Goal: Register for event/course

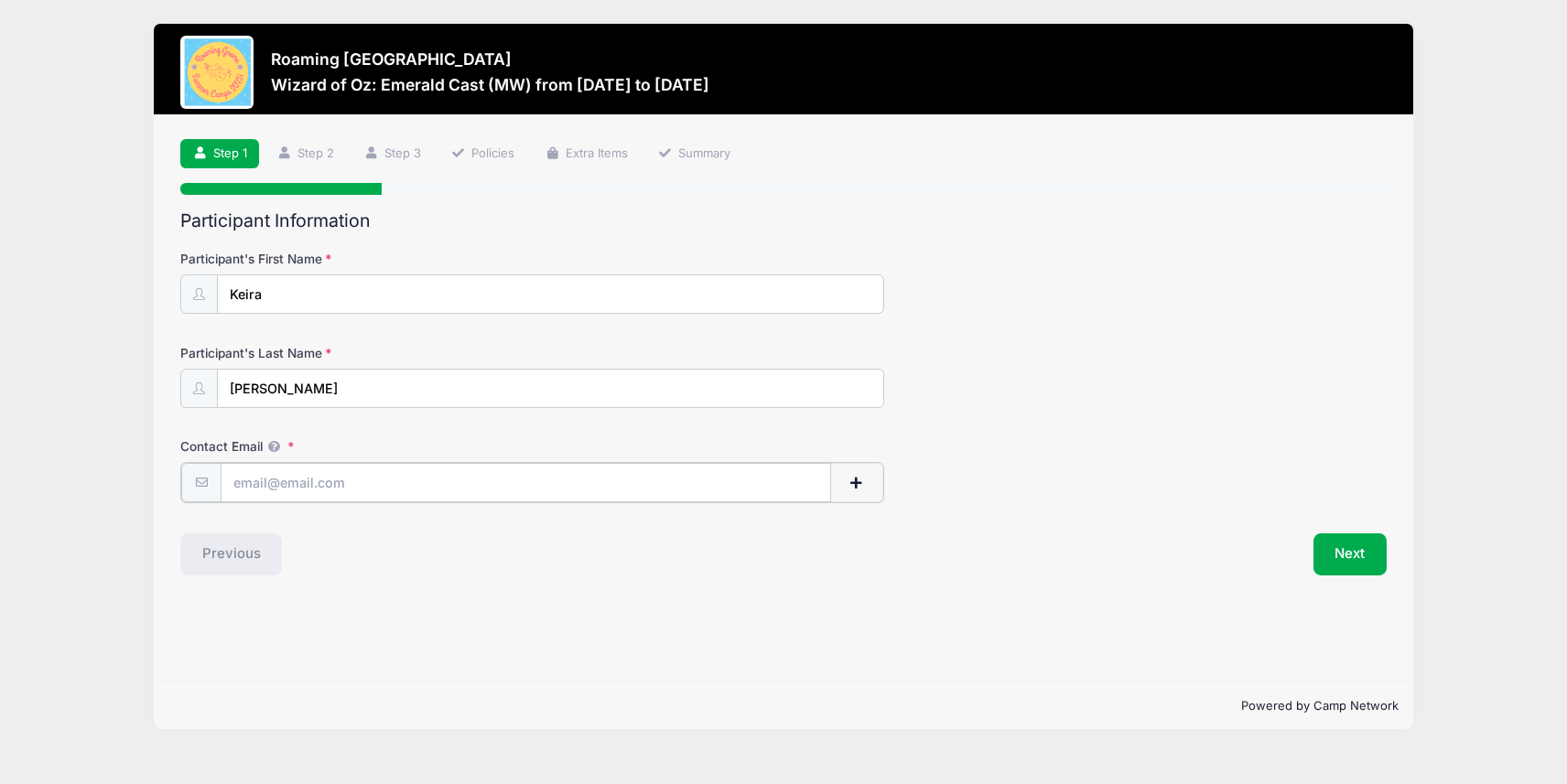
click at [309, 492] on input "Contact Email" at bounding box center [526, 482] width 610 height 39
type input "[EMAIL_ADDRESS][DOMAIN_NAME]"
click at [1376, 560] on button "Next" at bounding box center [1350, 553] width 74 height 42
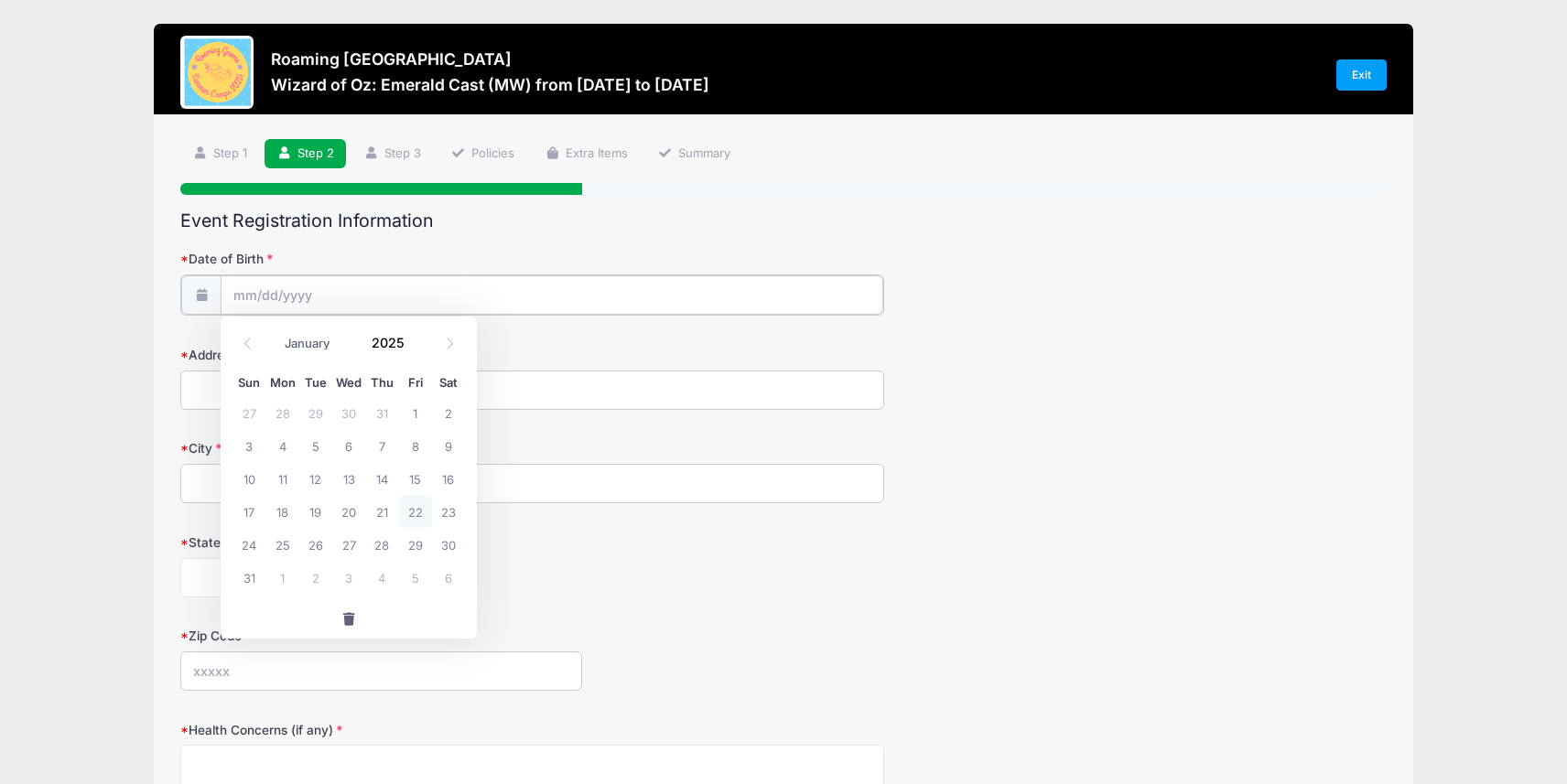
click at [444, 306] on input "Date of Birth" at bounding box center [552, 294] width 663 height 39
click at [388, 299] on input "Date of Birth" at bounding box center [552, 294] width 663 height 39
click at [301, 341] on select "January February March April May June July August September October November De…" at bounding box center [316, 343] width 82 height 24
select select "10"
click at [275, 332] on select "January February March April May June July August September October November De…" at bounding box center [316, 343] width 82 height 24
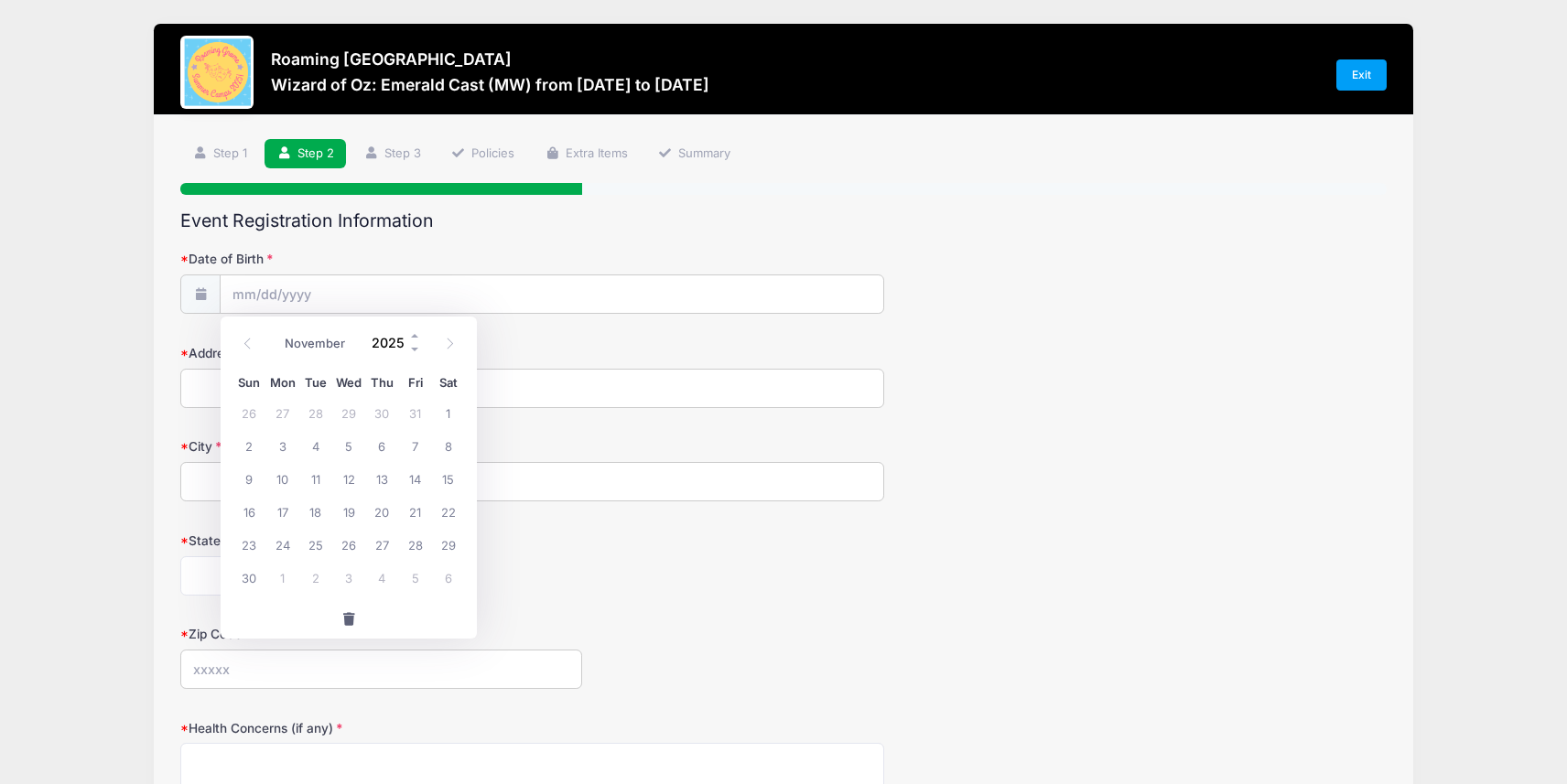
click at [409, 346] on span at bounding box center [415, 350] width 13 height 13
click at [393, 342] on input "2024" at bounding box center [393, 342] width 60 height 28
type input "2016"
click at [253, 517] on span "20" at bounding box center [249, 512] width 33 height 33
type input "[DATE]"
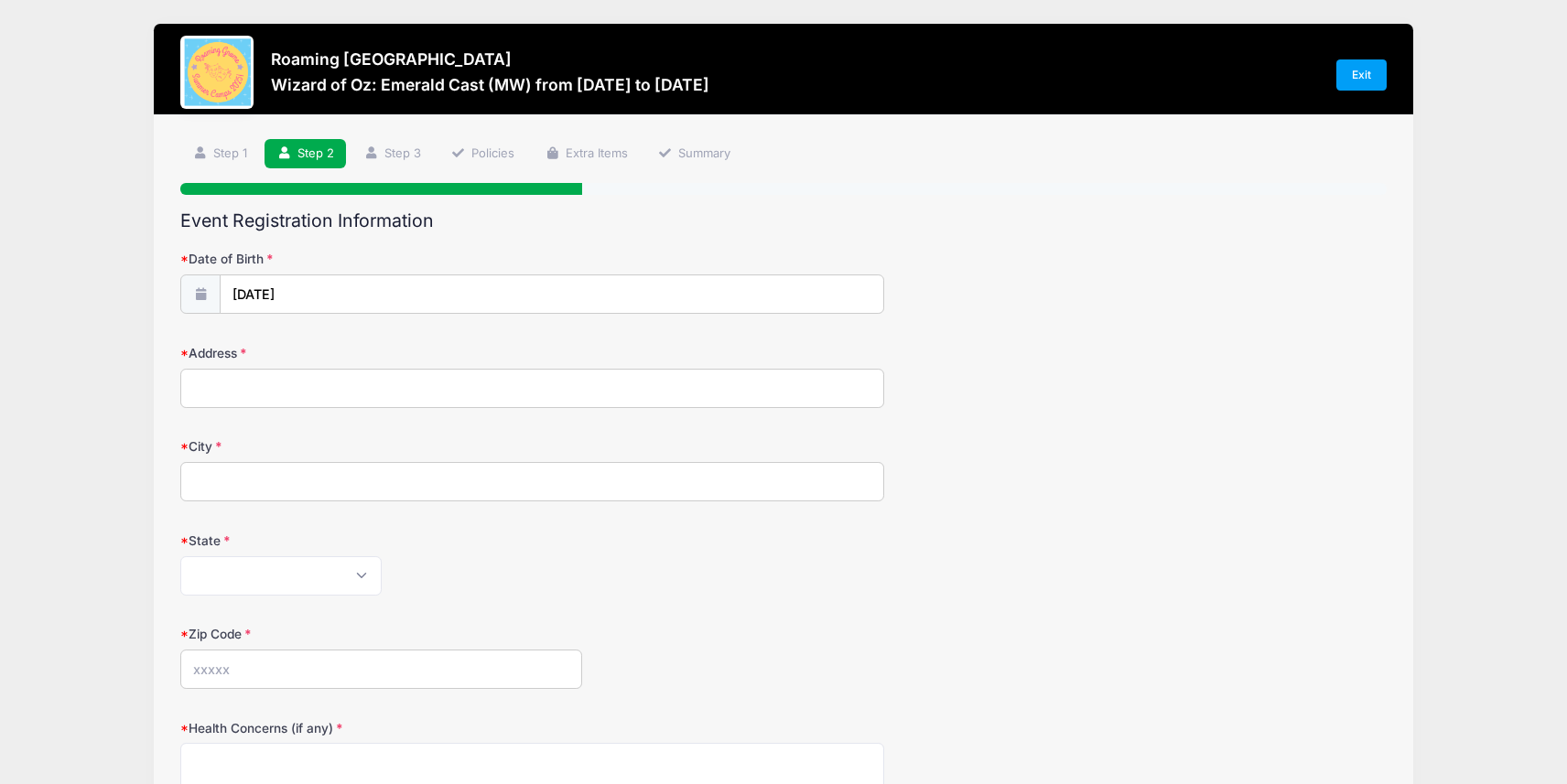
click at [327, 388] on input "Address" at bounding box center [531, 388] width 704 height 39
type input "[STREET_ADDRESS]"
type input "[GEOGRAPHIC_DATA]"
select select "CO"
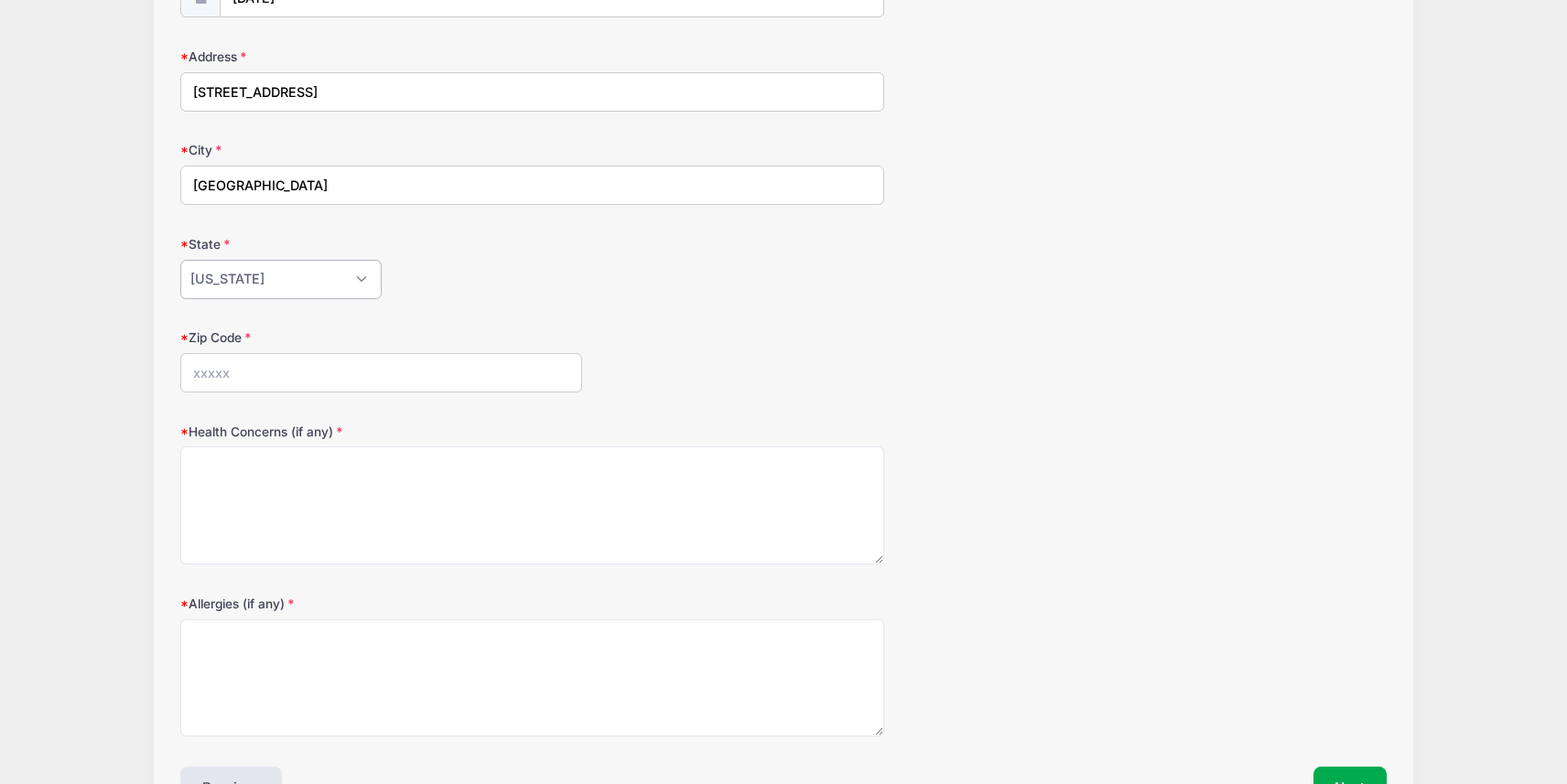
scroll to position [359, 0]
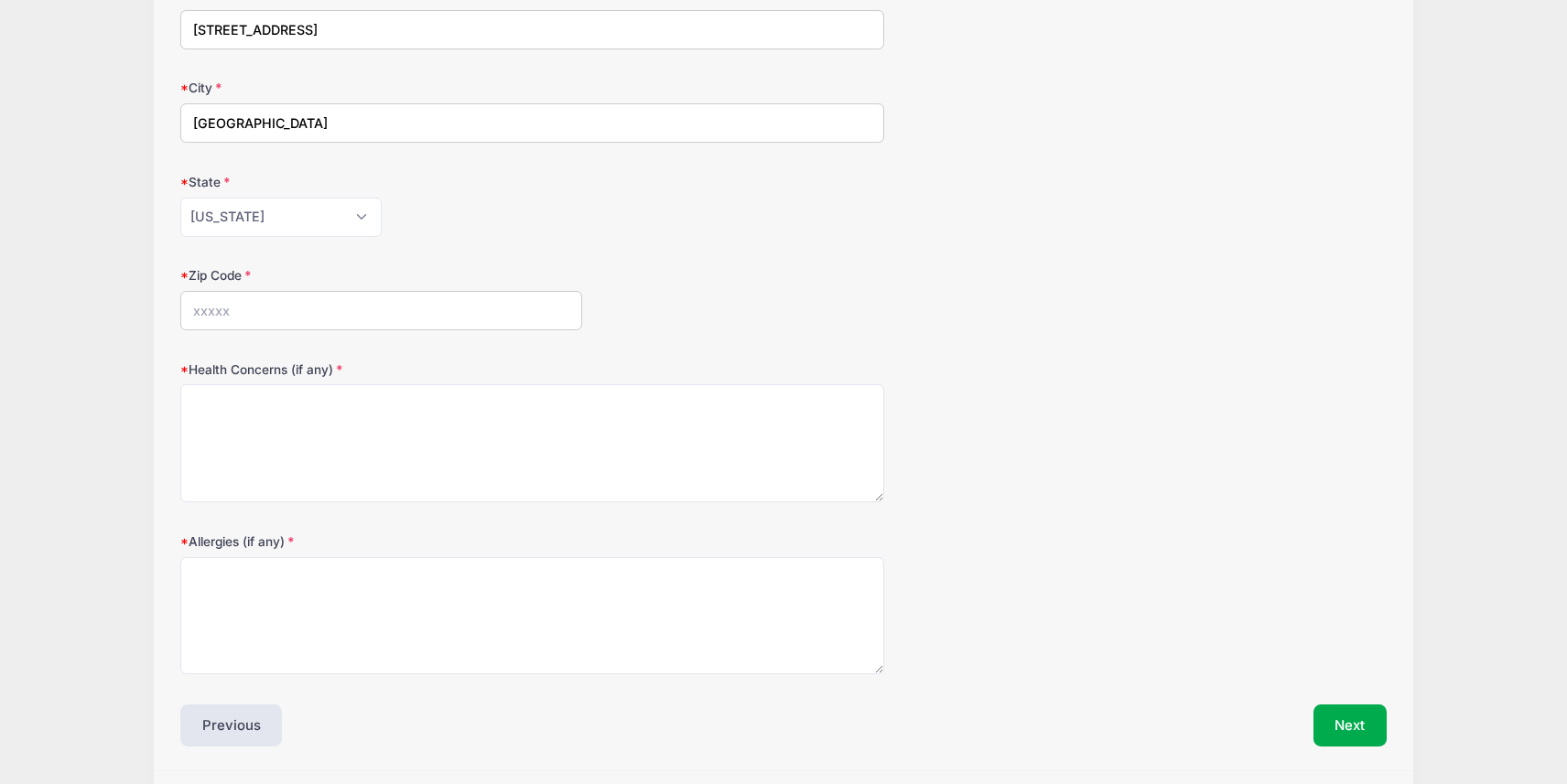
click at [286, 311] on input "Zip Code" at bounding box center [381, 310] width 402 height 39
type input "80238"
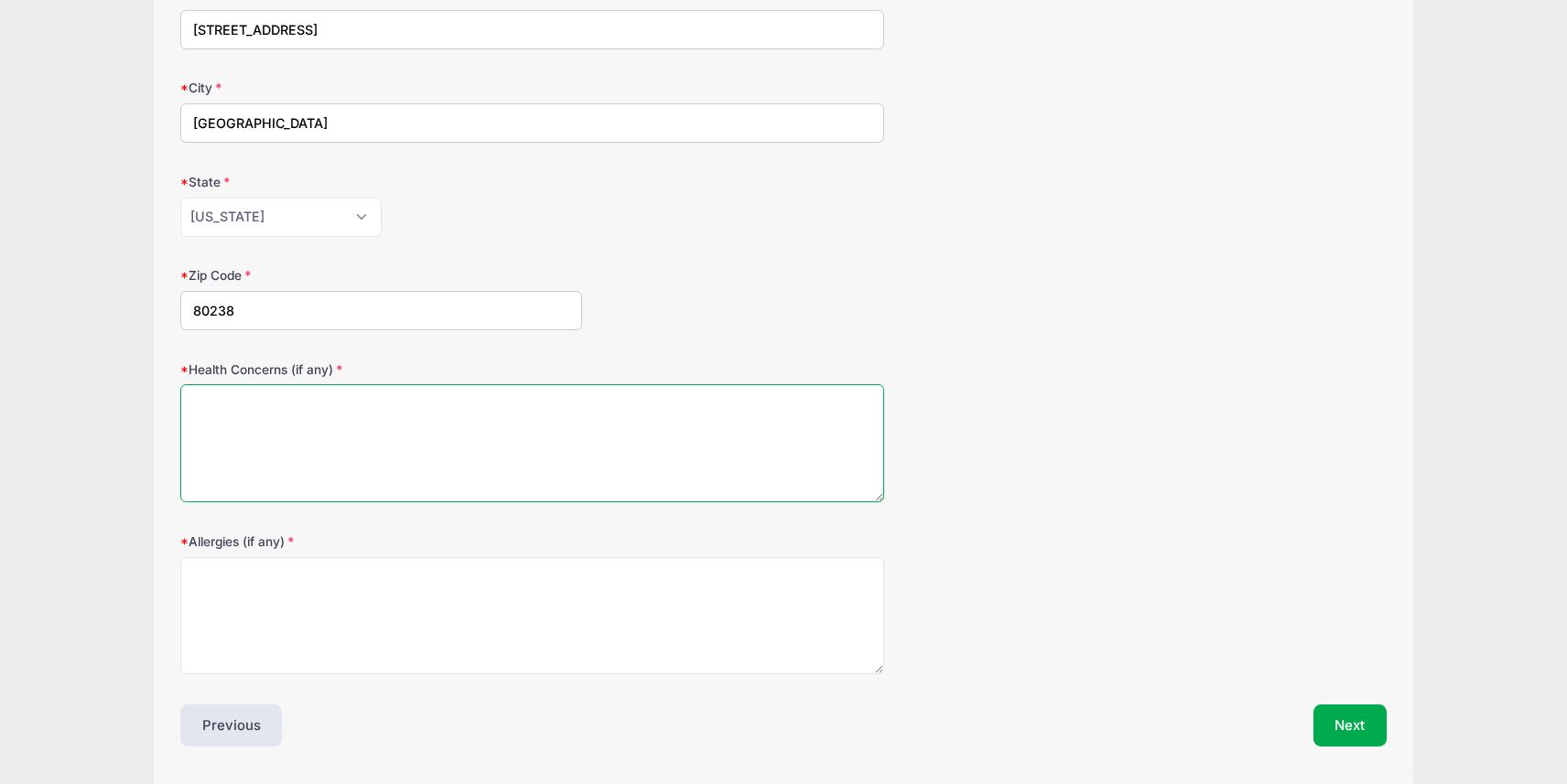
click at [210, 417] on textarea "Health Concerns (if any)" at bounding box center [531, 443] width 704 height 118
type textarea "N/A"
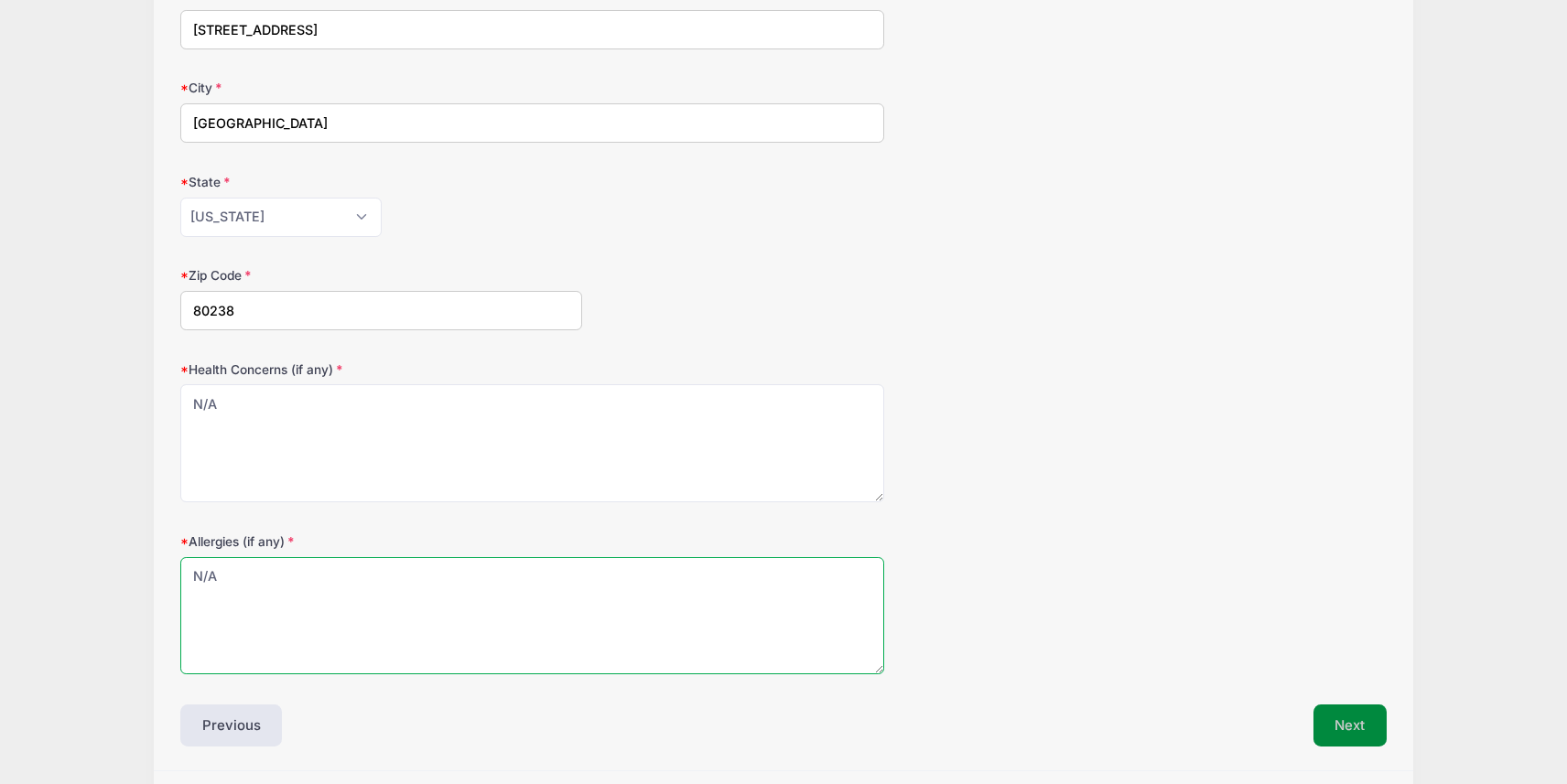
type textarea "N/A"
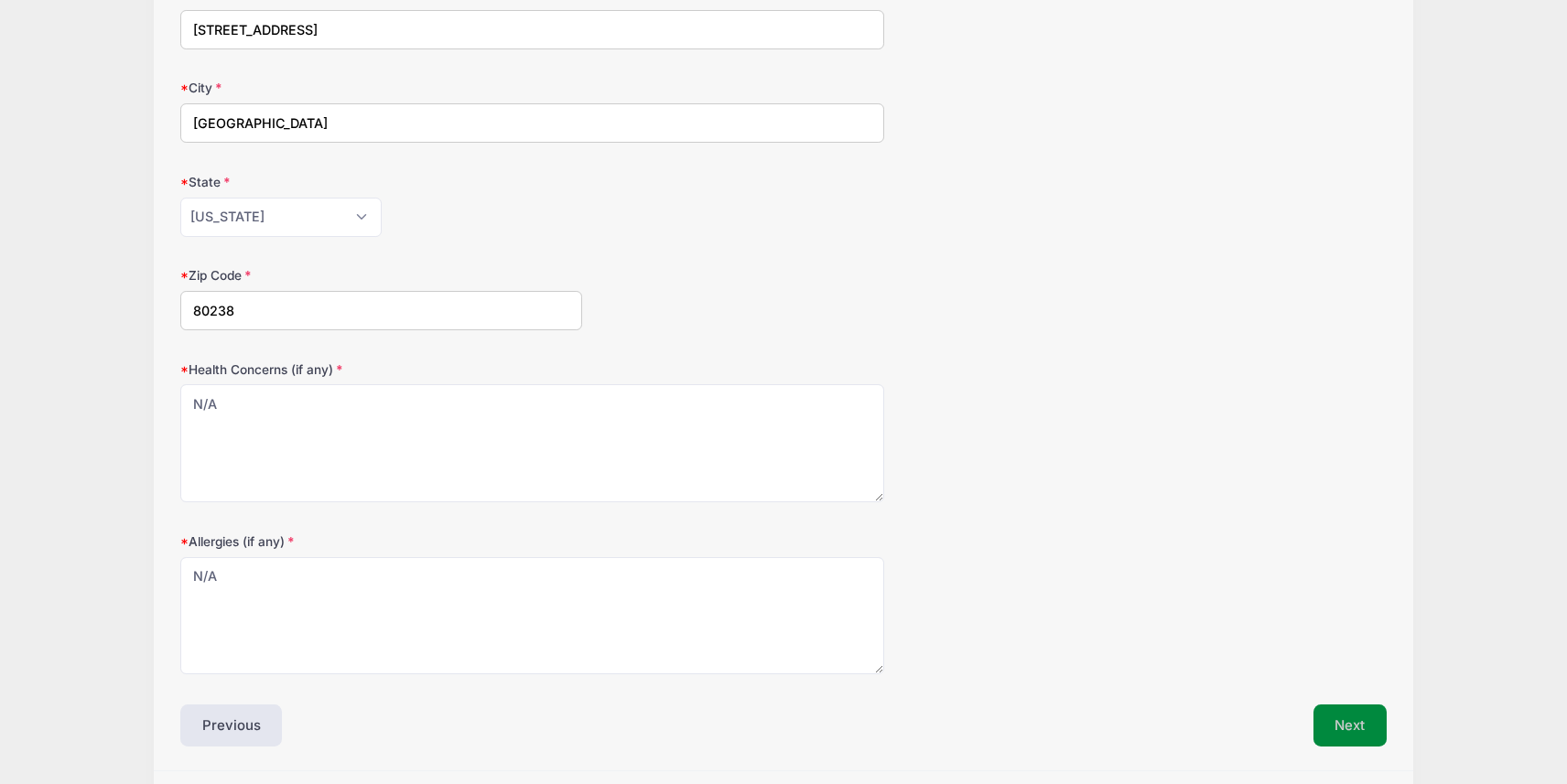
click at [1338, 705] on button "Next" at bounding box center [1350, 725] width 74 height 42
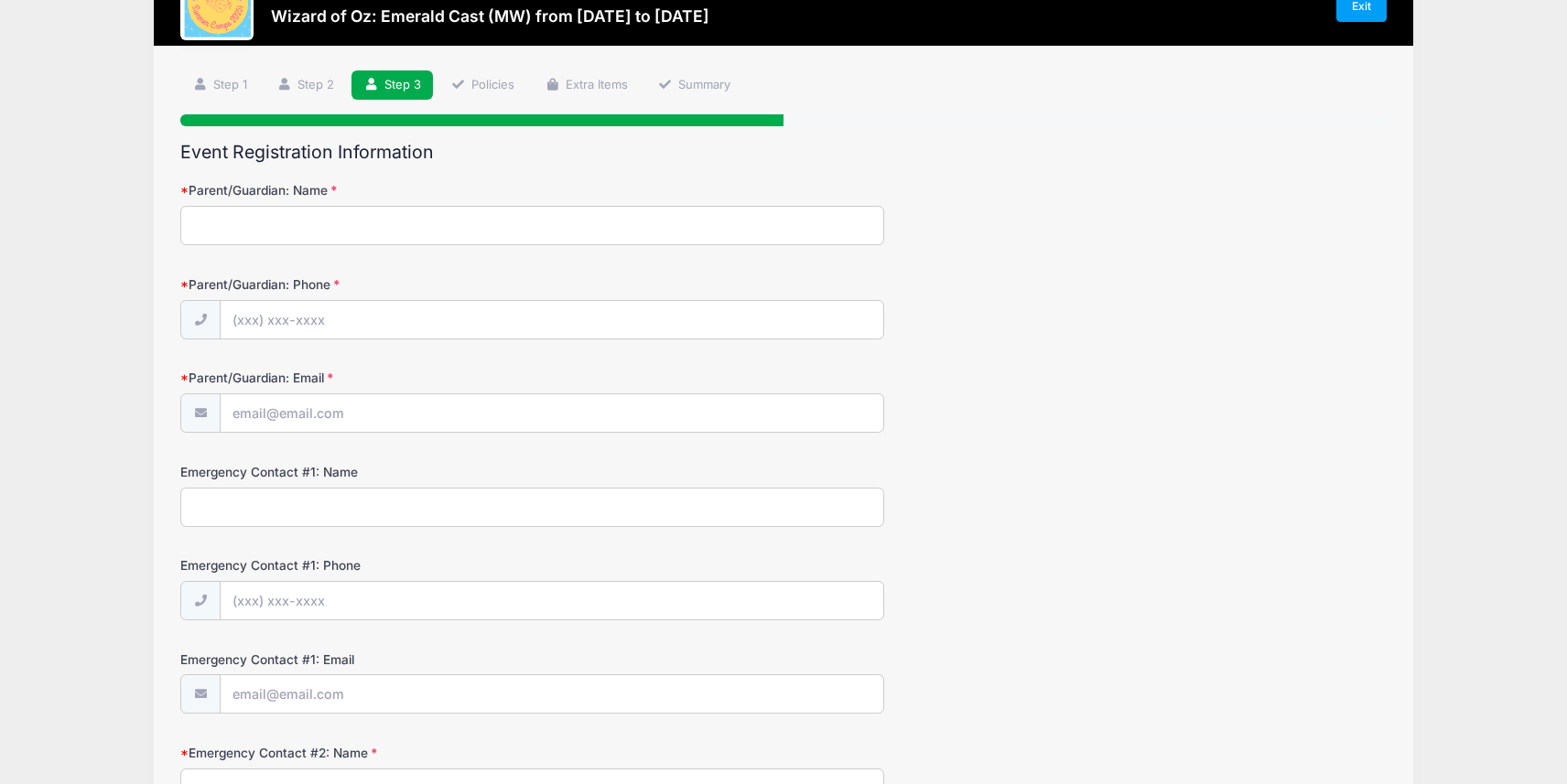
scroll to position [0, 0]
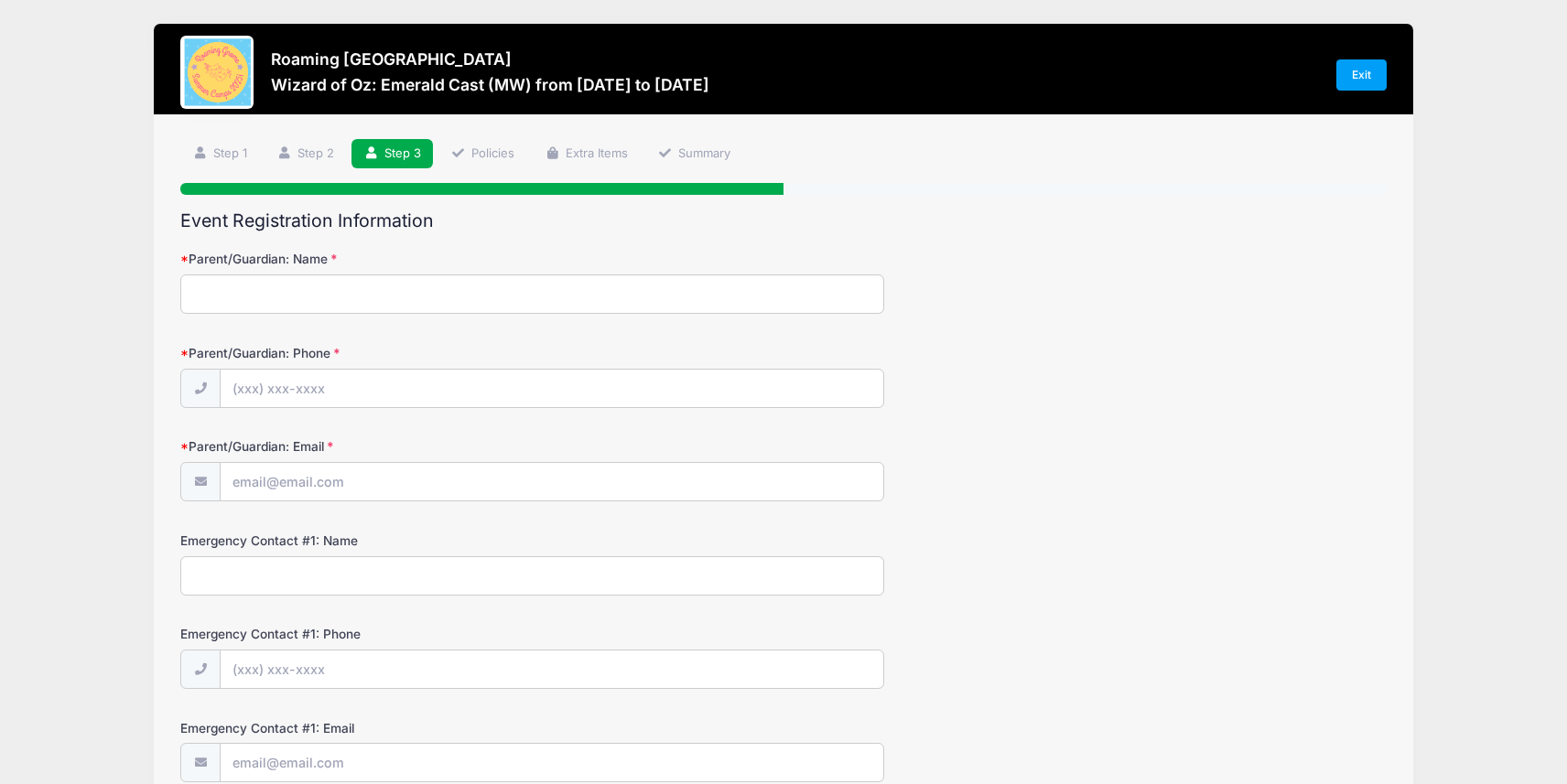
click at [303, 297] on input "Parent/Guardian: Name" at bounding box center [531, 293] width 704 height 39
type input "[PERSON_NAME]"
type input "[PHONE_NUMBER]"
type input "[EMAIL_ADDRESS][DOMAIN_NAME]"
type input "[PERSON_NAME]"
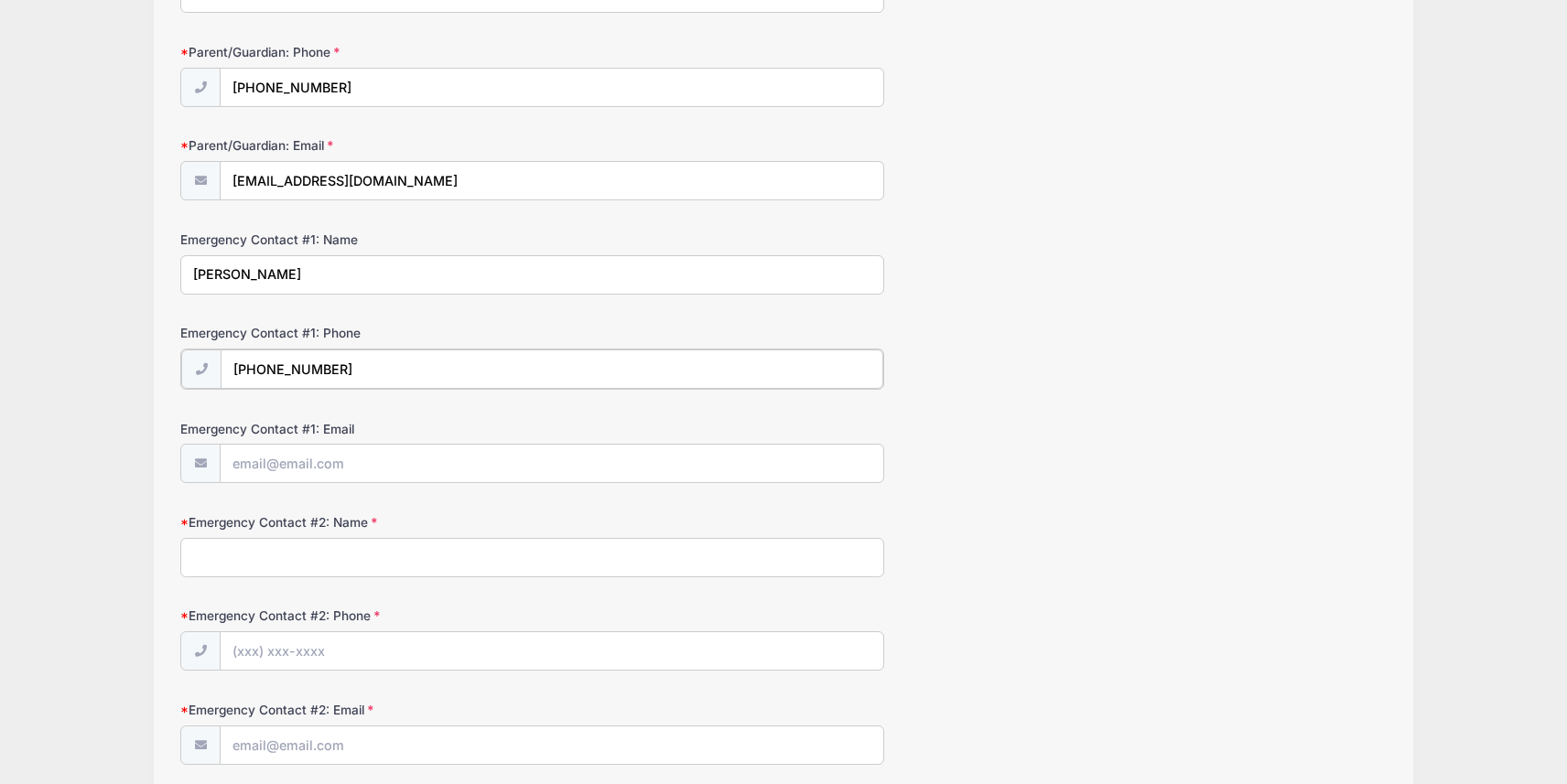
scroll to position [448, 0]
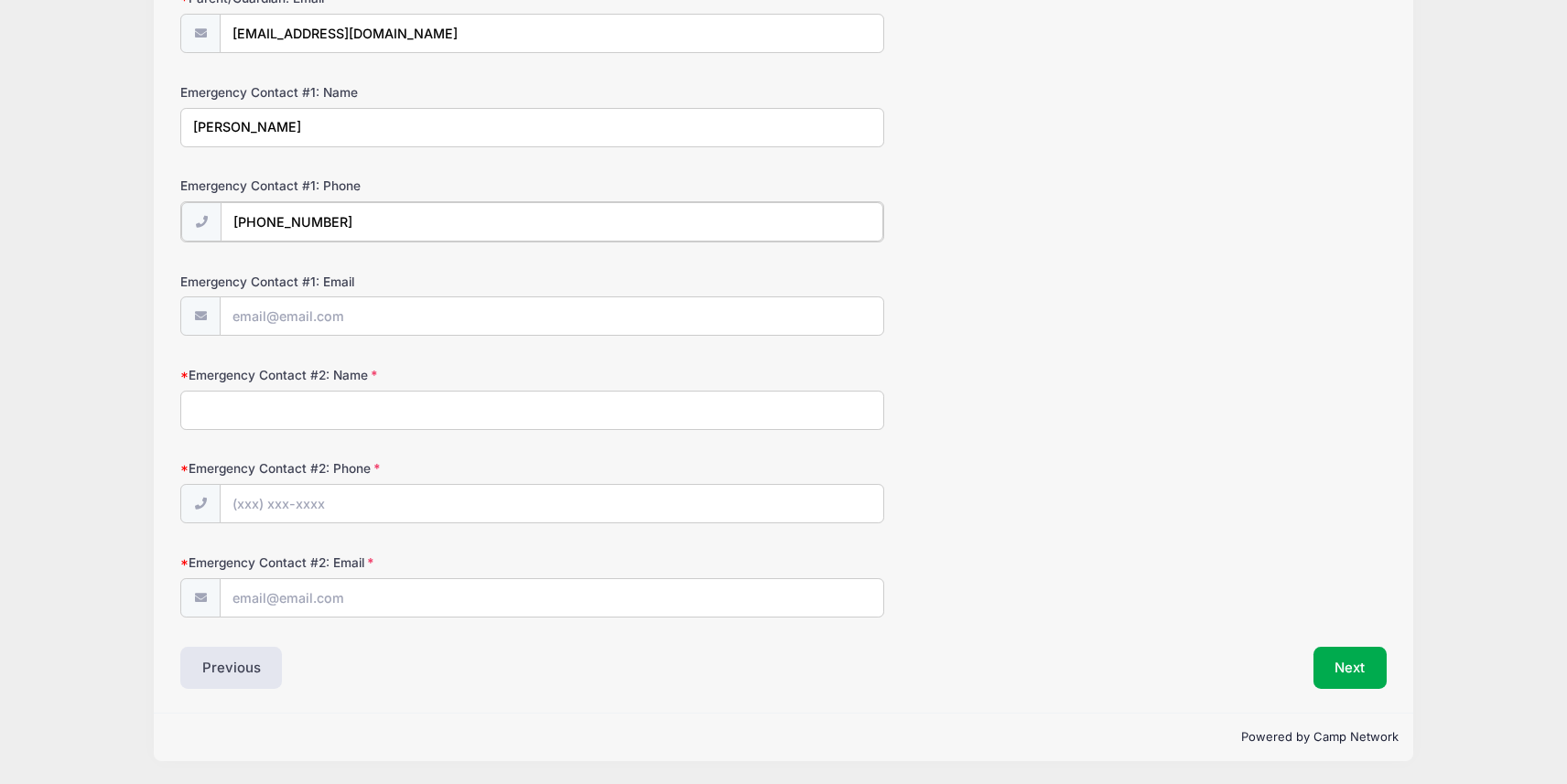
type input "[PHONE_NUMBER]"
click at [302, 390] on input "Emergency Contact #2: Name" at bounding box center [531, 409] width 704 height 39
type input "[PERSON_NAME]"
type input "[PHONE_NUMBER]"
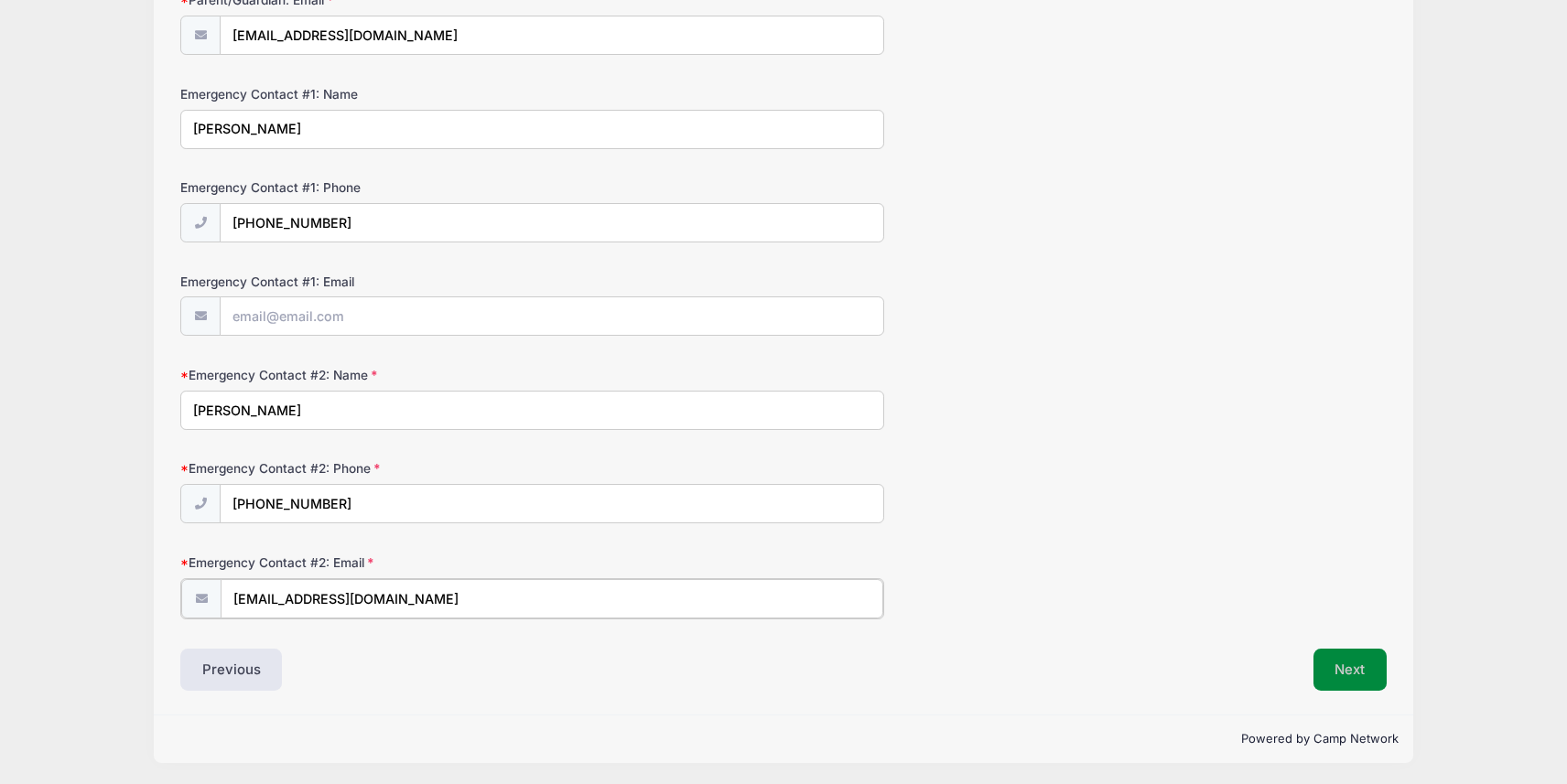
type input "[EMAIL_ADDRESS][DOMAIN_NAME]"
click at [1343, 672] on button "Next" at bounding box center [1350, 668] width 74 height 42
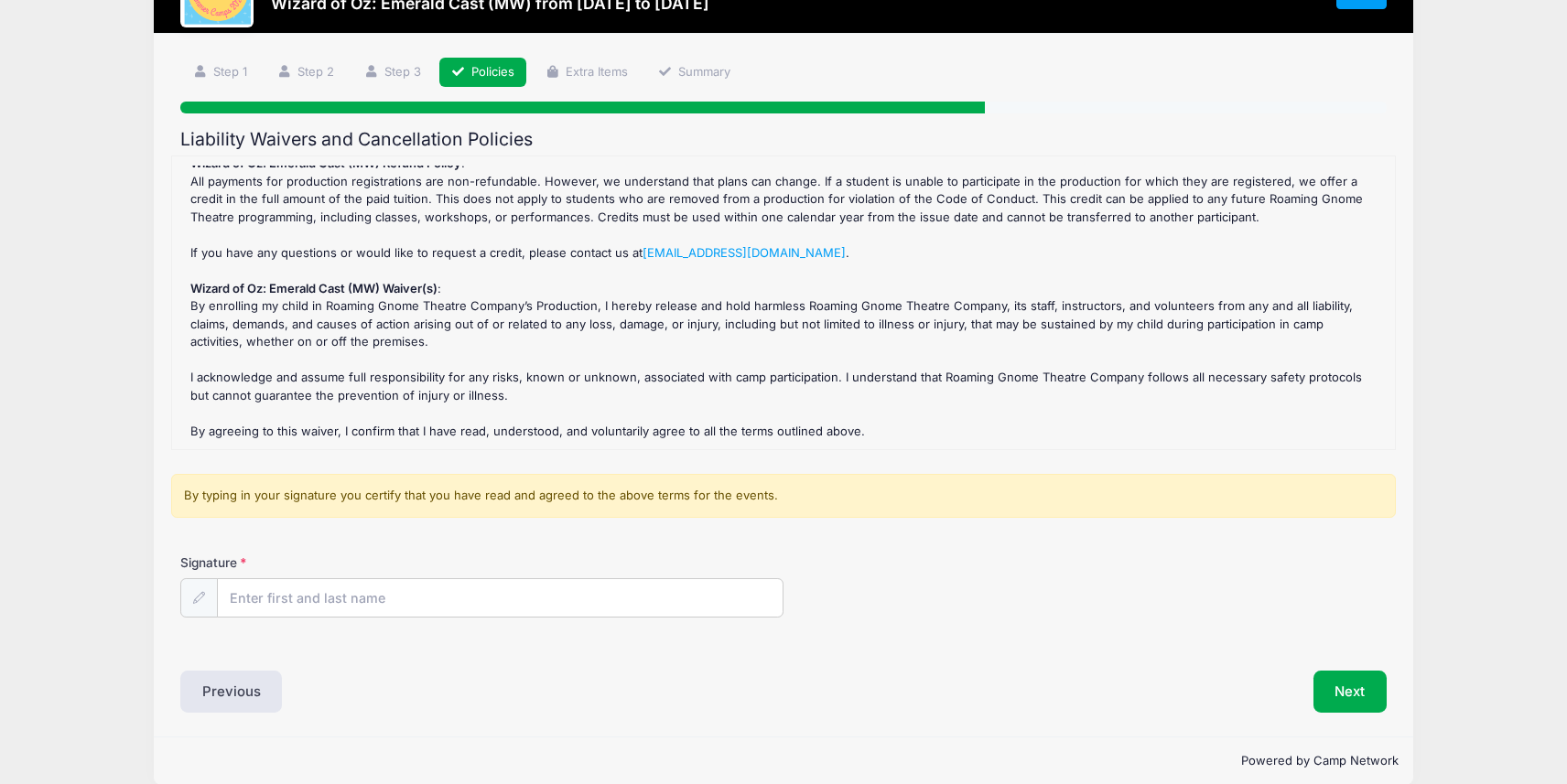
scroll to position [105, 0]
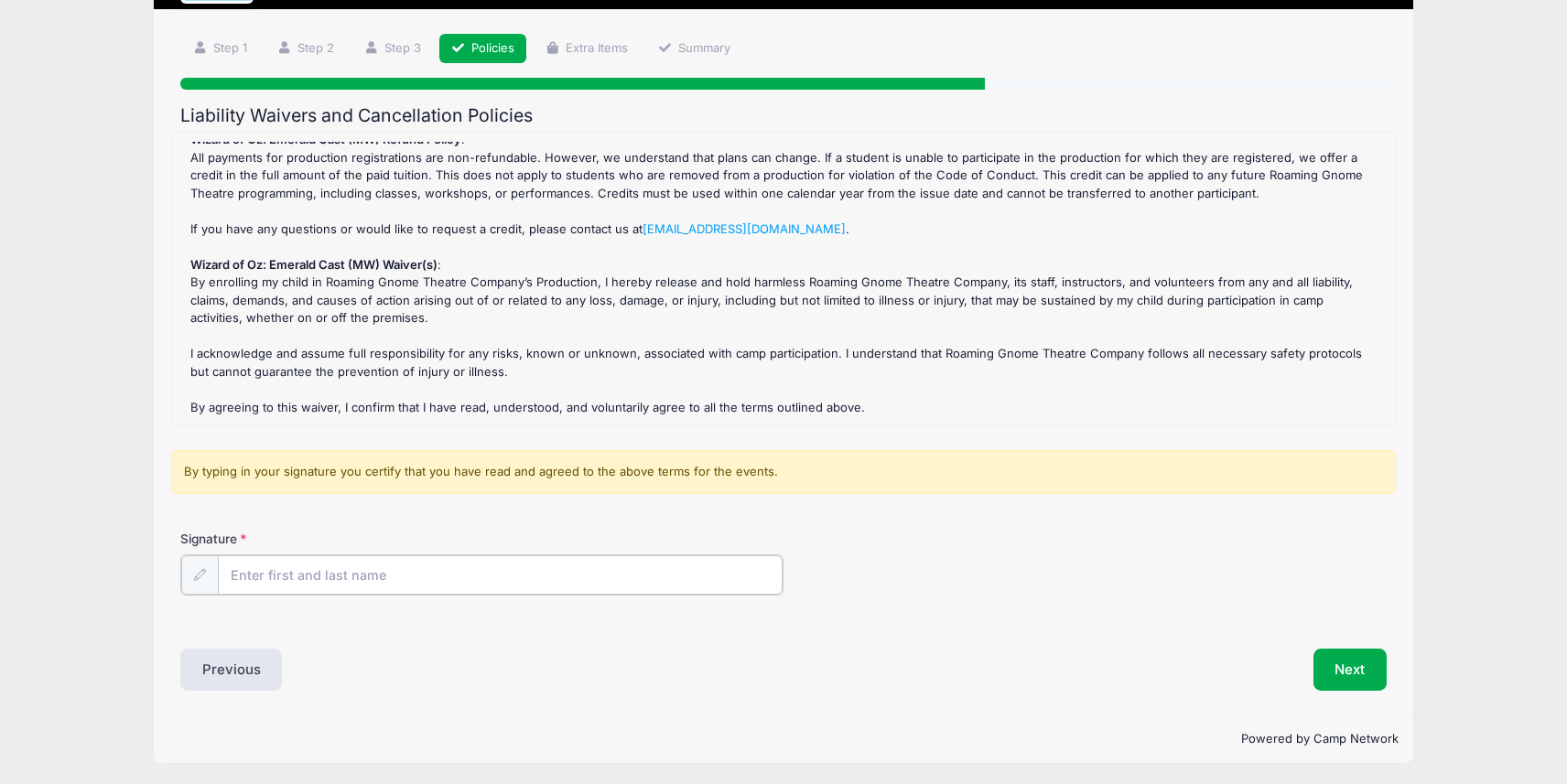
click at [430, 579] on input "Signature" at bounding box center [500, 574] width 565 height 39
type input "[PERSON_NAME]"
click at [1326, 671] on button "Next" at bounding box center [1350, 668] width 74 height 42
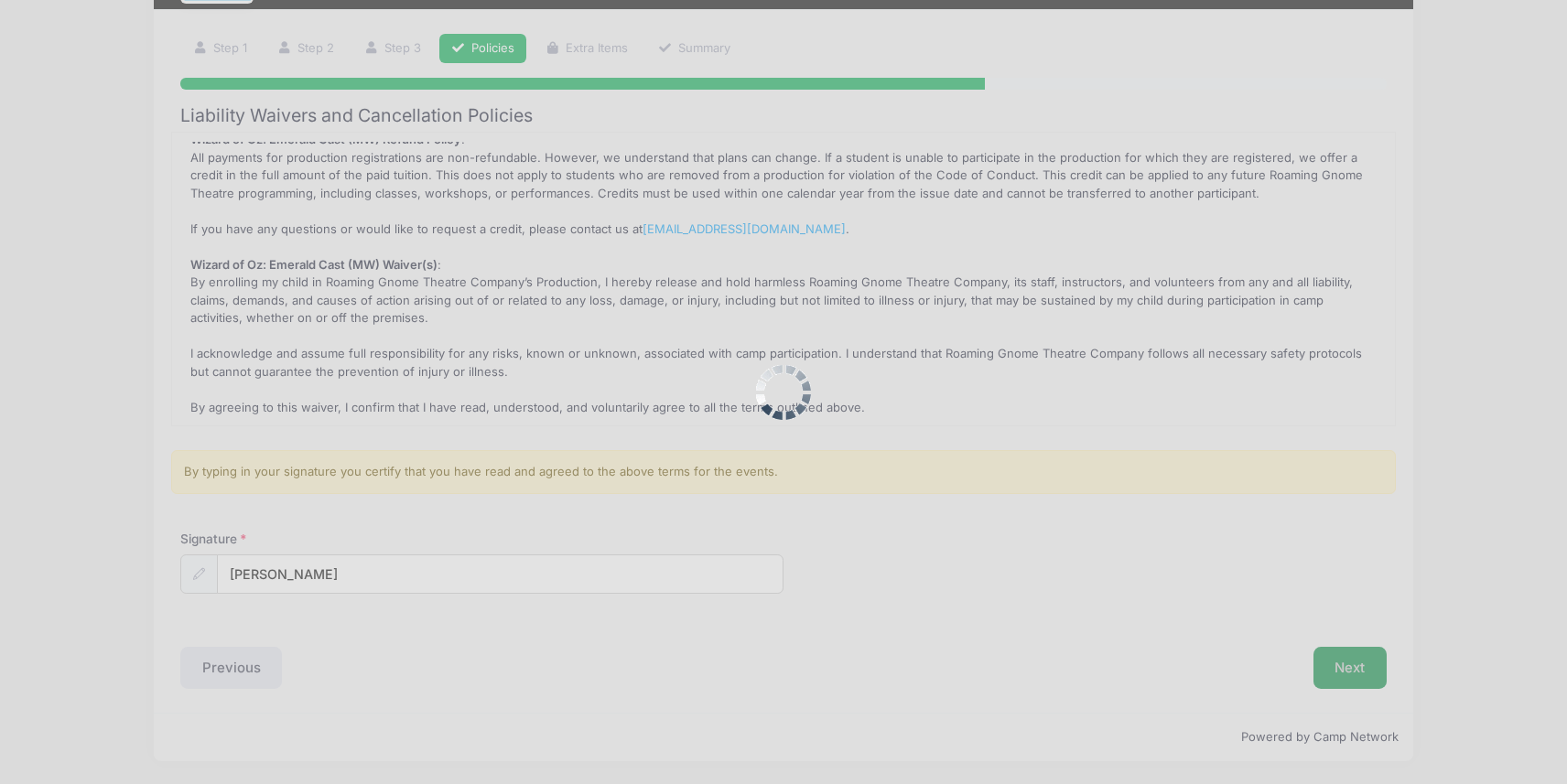
scroll to position [0, 0]
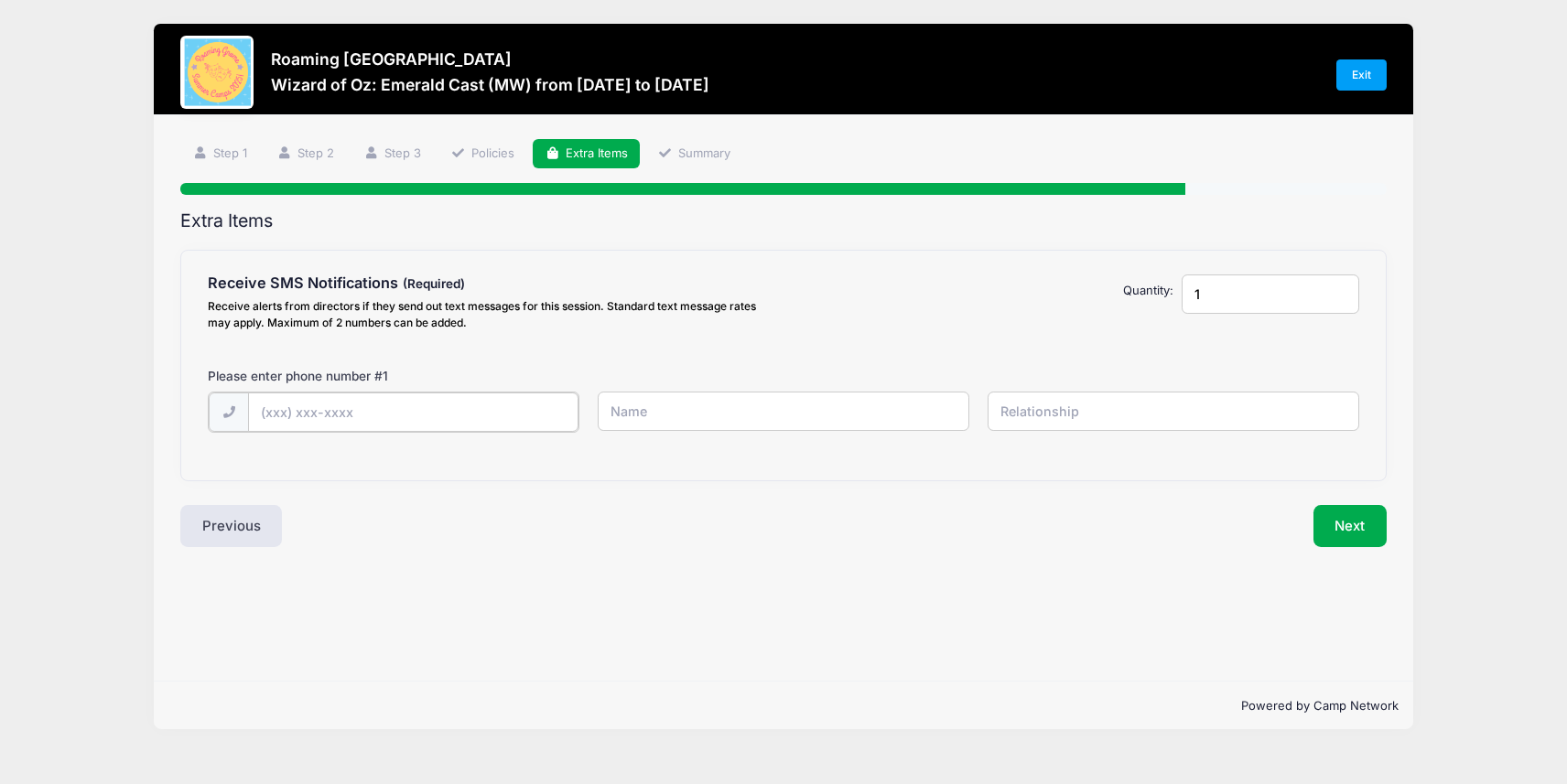
click at [0, 0] on input "text" at bounding box center [0, 0] width 0 height 0
type input "[PHONE_NUMBER]"
type input "[PERSON_NAME]"
type input "Mom"
click at [1357, 529] on button "Next" at bounding box center [1350, 524] width 74 height 42
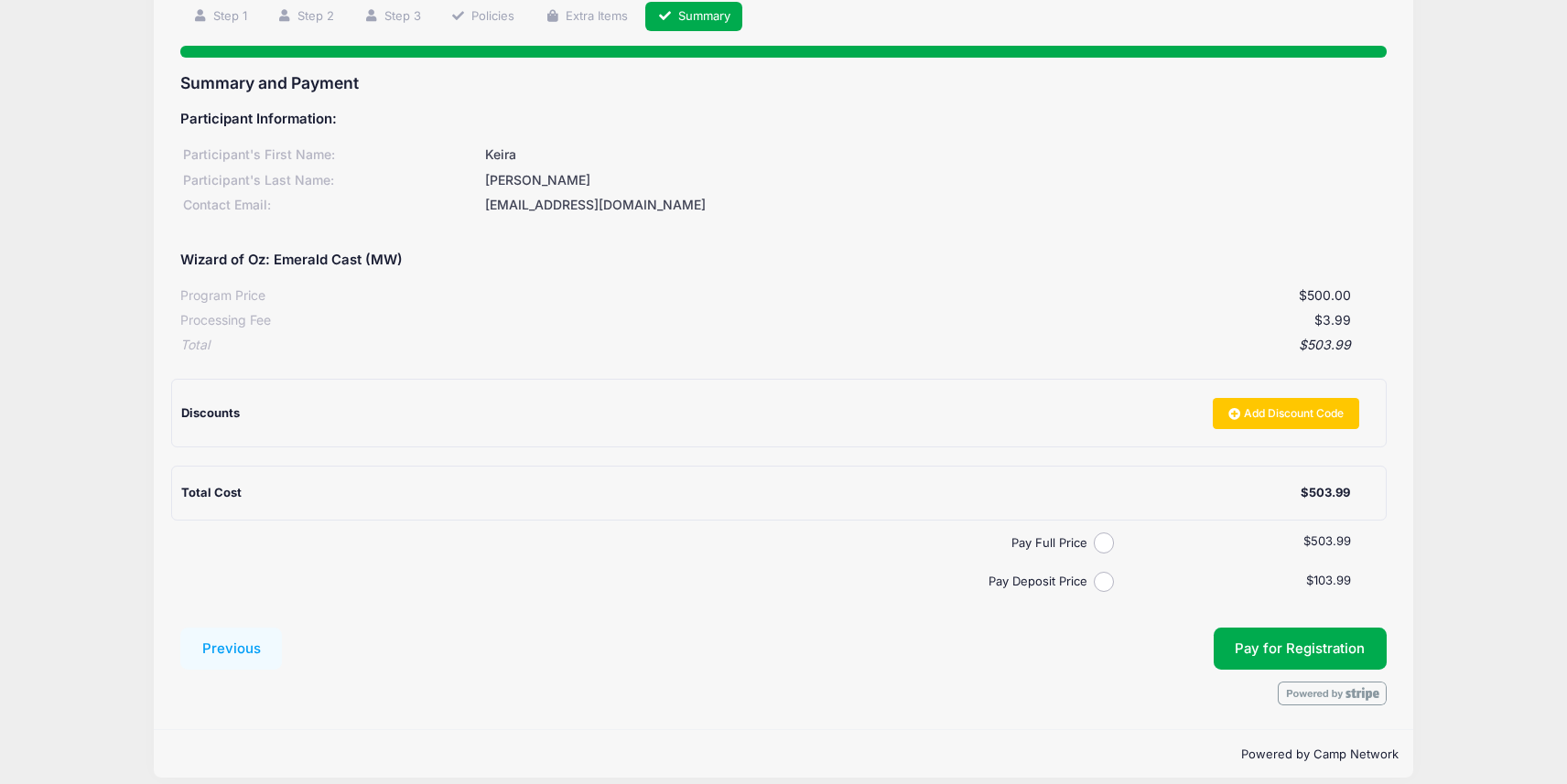
scroll to position [155, 0]
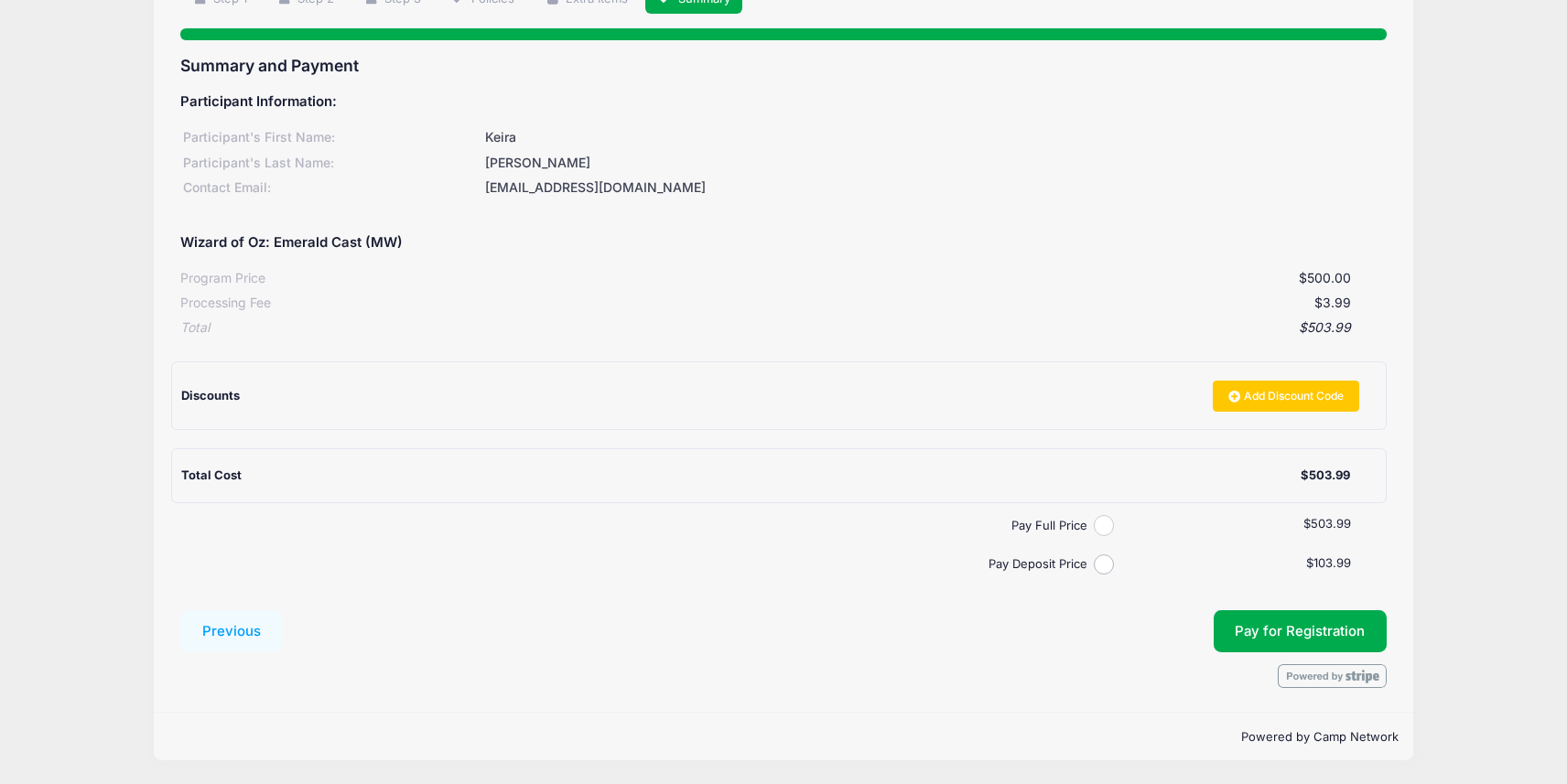
click at [1104, 527] on input "Pay Full Price" at bounding box center [1105, 525] width 21 height 21
radio input "true"
click at [1283, 624] on span "Pay for Registration" at bounding box center [1299, 631] width 130 height 16
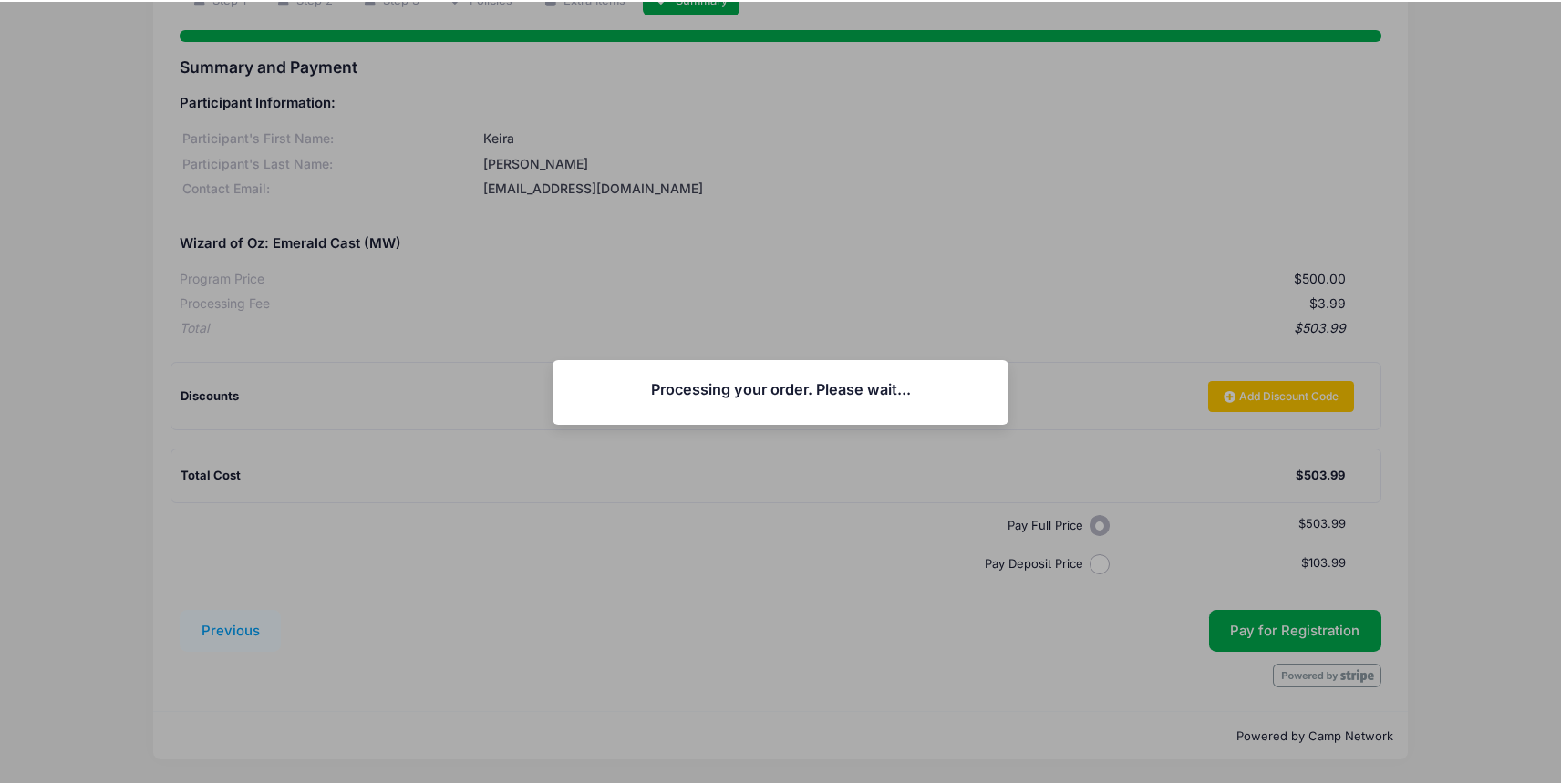
scroll to position [151, 0]
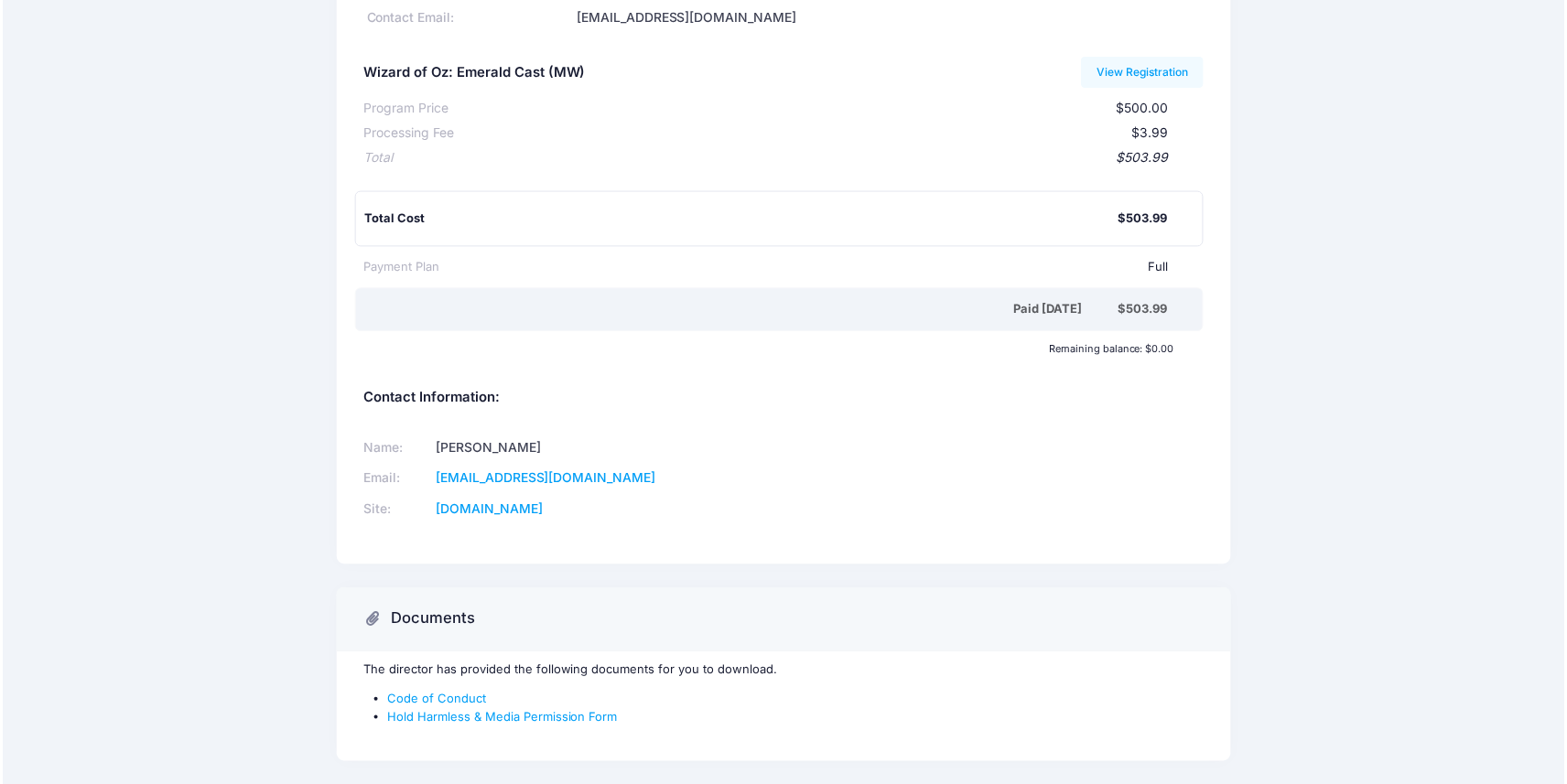
scroll to position [243, 0]
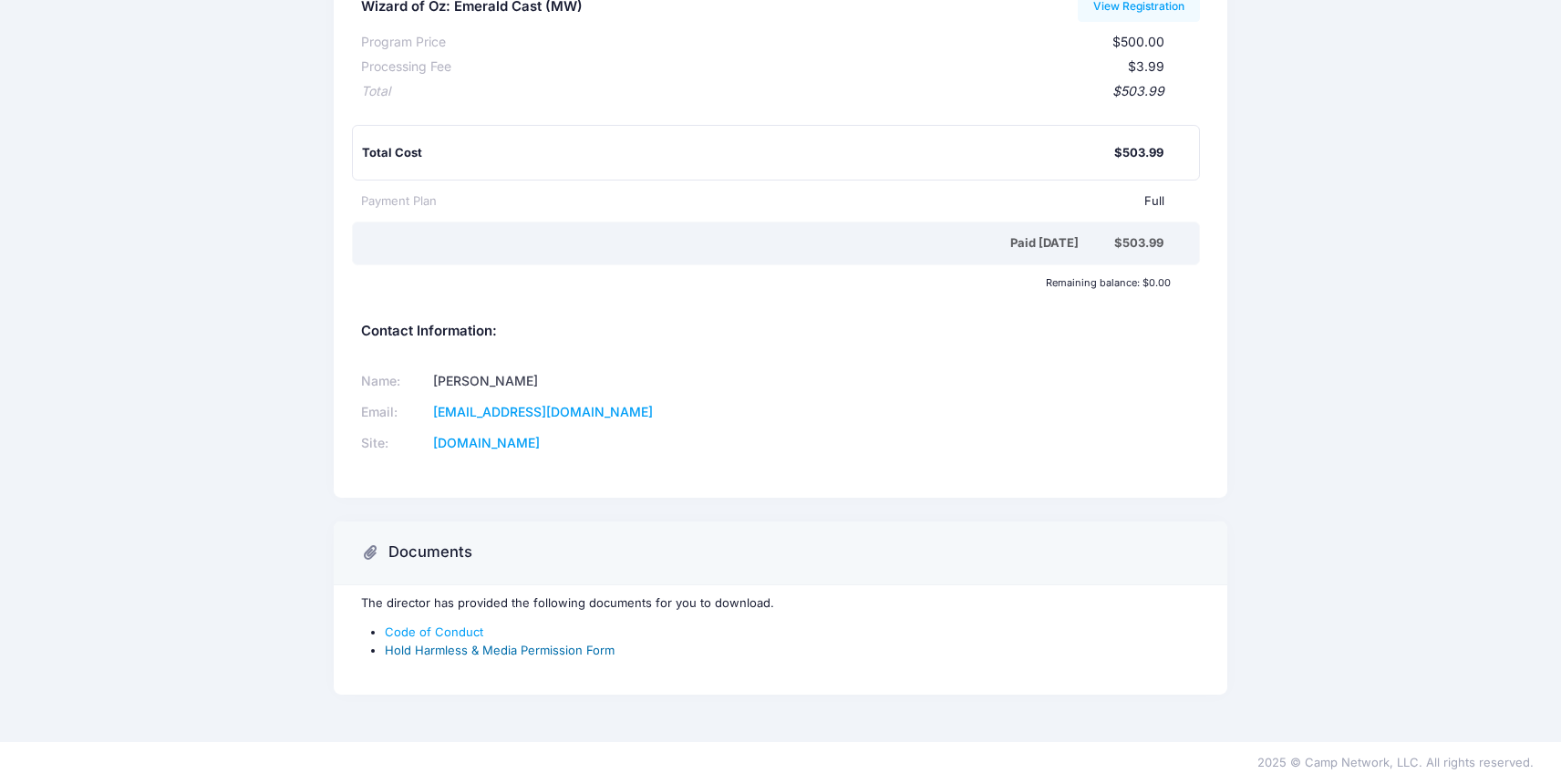
click at [565, 653] on link "Hold Harmless & Media Permission Form" at bounding box center [500, 650] width 230 height 14
